Goal: Find specific page/section: Find specific page/section

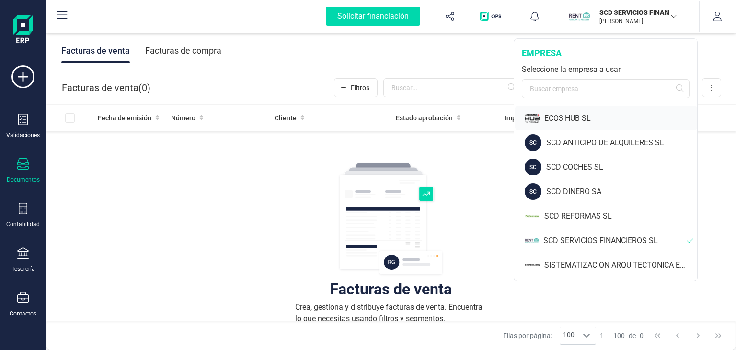
click at [557, 117] on div "ECO3 HUB SL" at bounding box center [620, 118] width 153 height 11
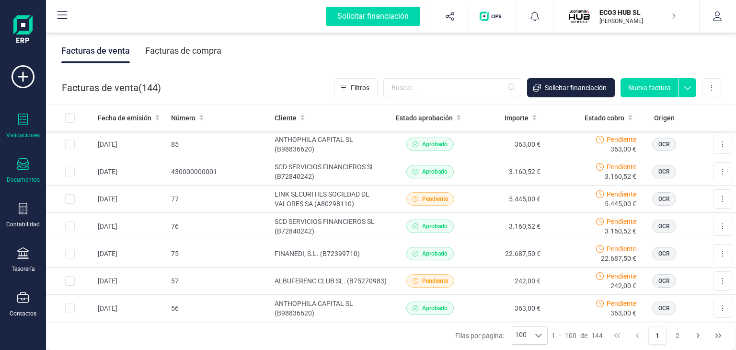
click at [19, 120] on icon at bounding box center [22, 119] width 11 height 11
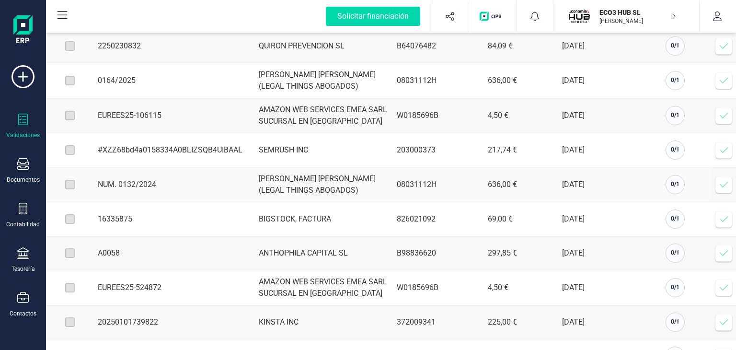
scroll to position [3880, 0]
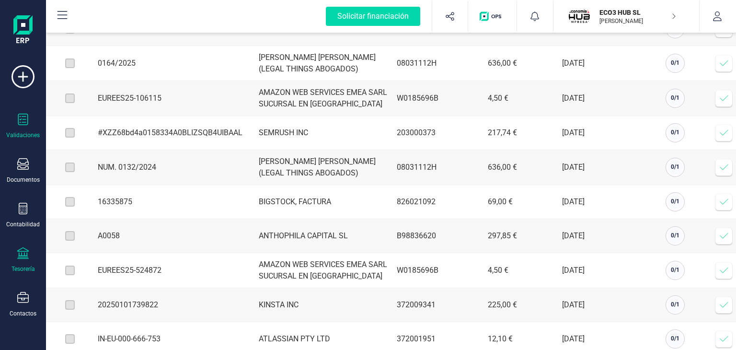
click at [23, 260] on div "Tesorería" at bounding box center [23, 259] width 38 height 25
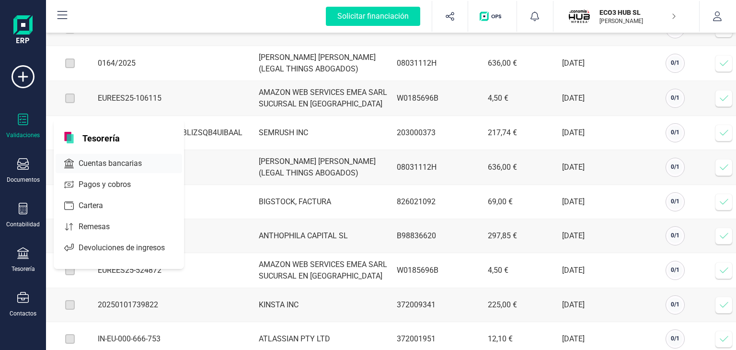
click at [86, 160] on span "Cuentas bancarias" at bounding box center [117, 163] width 84 height 11
